Goal: Check status: Check status

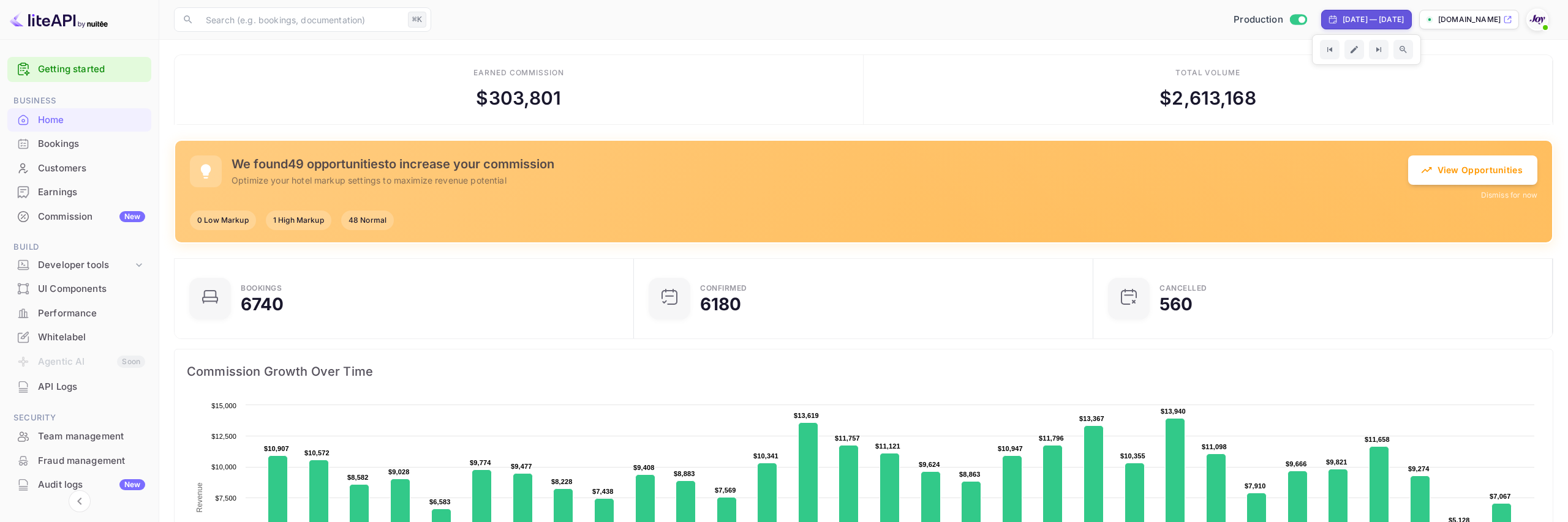
click at [1342, 18] on div "[DATE] — [DATE]" at bounding box center [1372, 19] width 61 height 11
select select "7"
select select "2025"
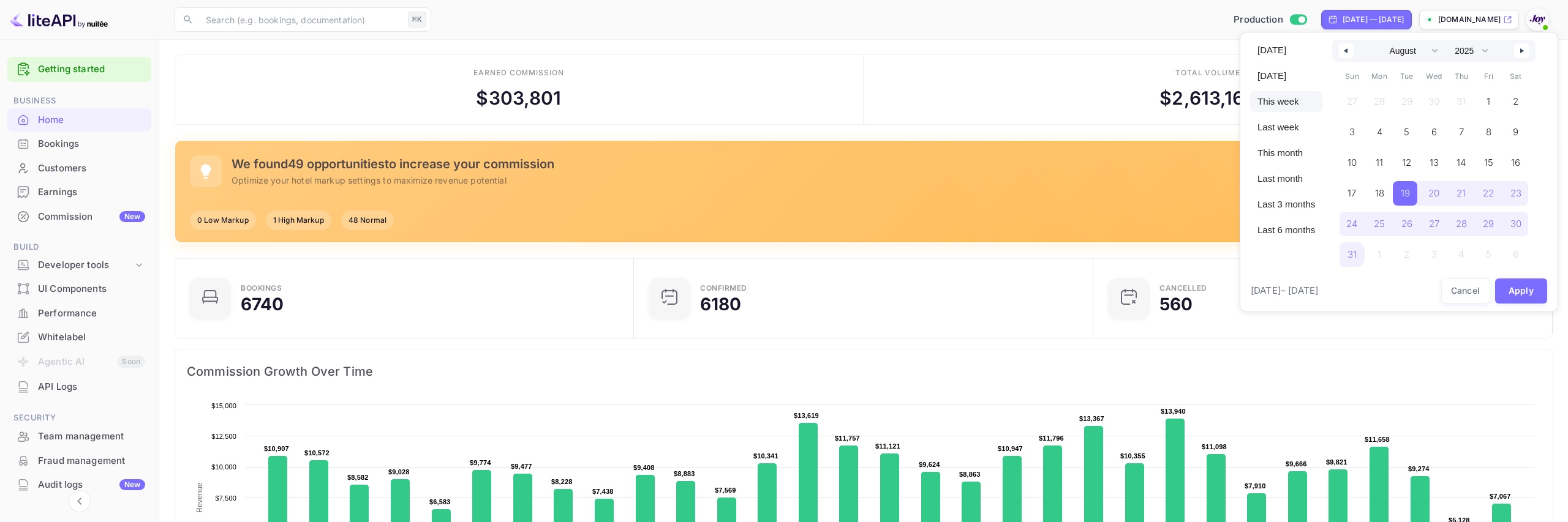
click at [1290, 99] on span "This week" at bounding box center [1286, 102] width 72 height 21
select select "8"
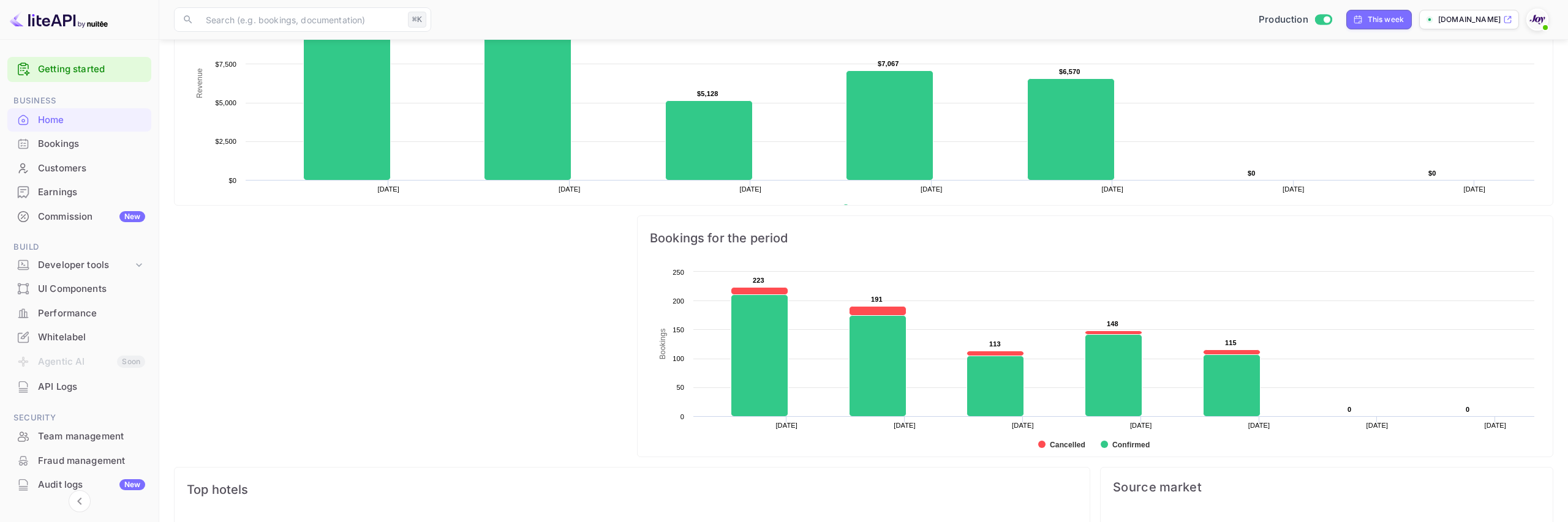
scroll to position [354, 0]
